Goal: Find specific page/section: Find specific page/section

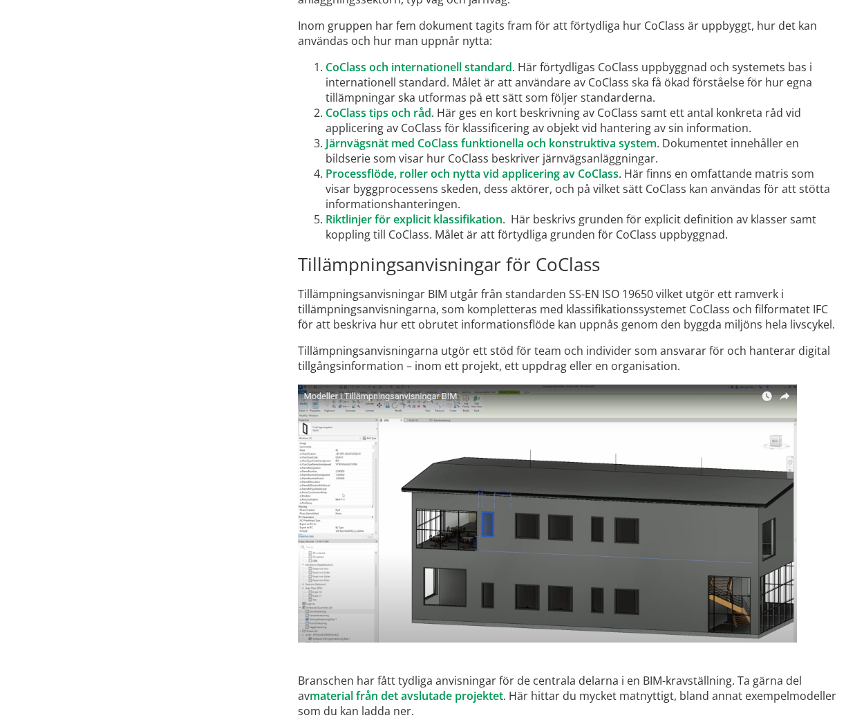
scroll to position [8202, 0]
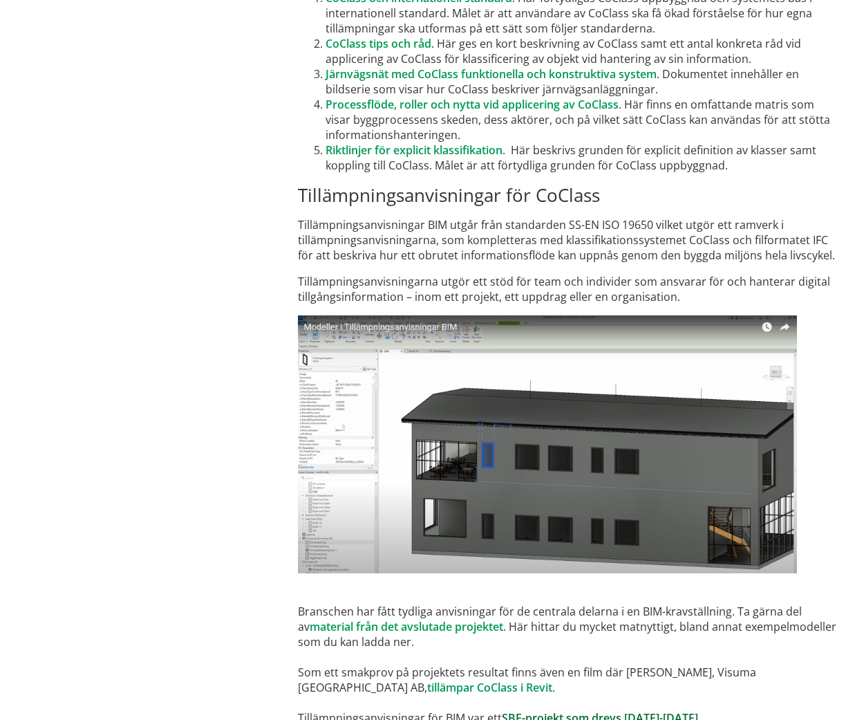
click at [548, 710] on link "SBE-projekt som drevs [DATE]-[DATE]" at bounding box center [600, 717] width 196 height 15
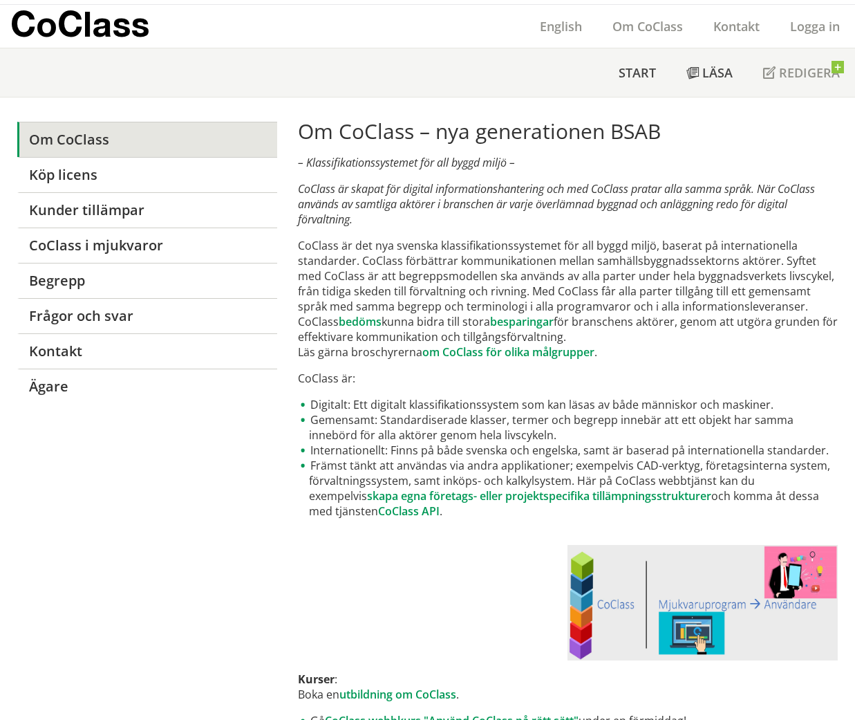
scroll to position [0, 0]
